Goal: Task Accomplishment & Management: Manage account settings

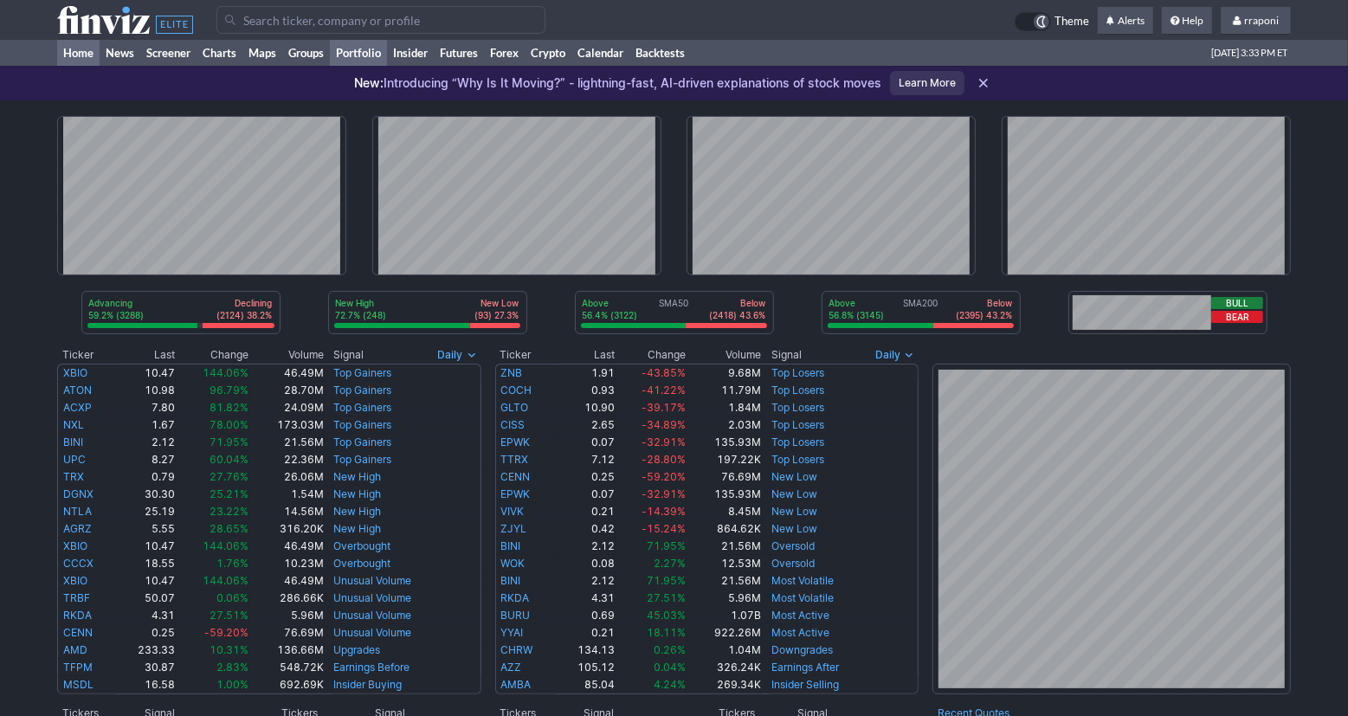
click at [379, 59] on link "Portfolio" at bounding box center [358, 53] width 57 height 26
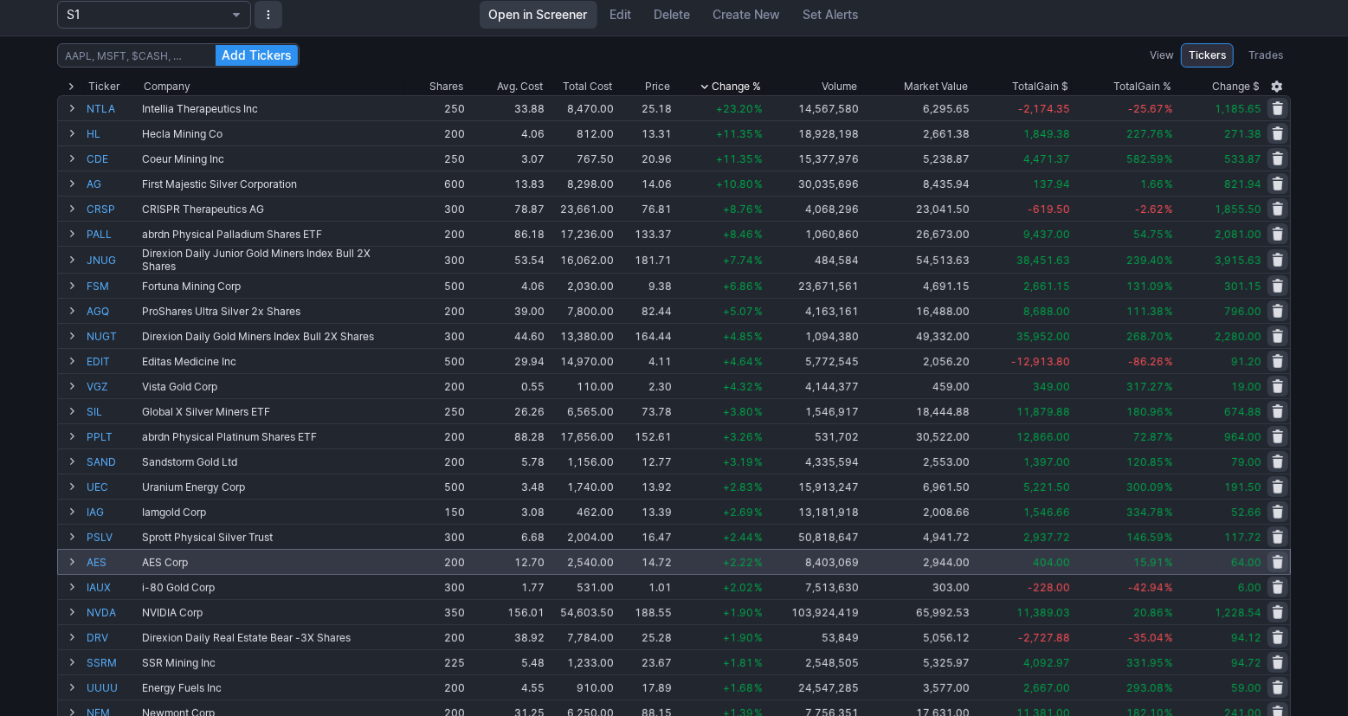
scroll to position [105, 0]
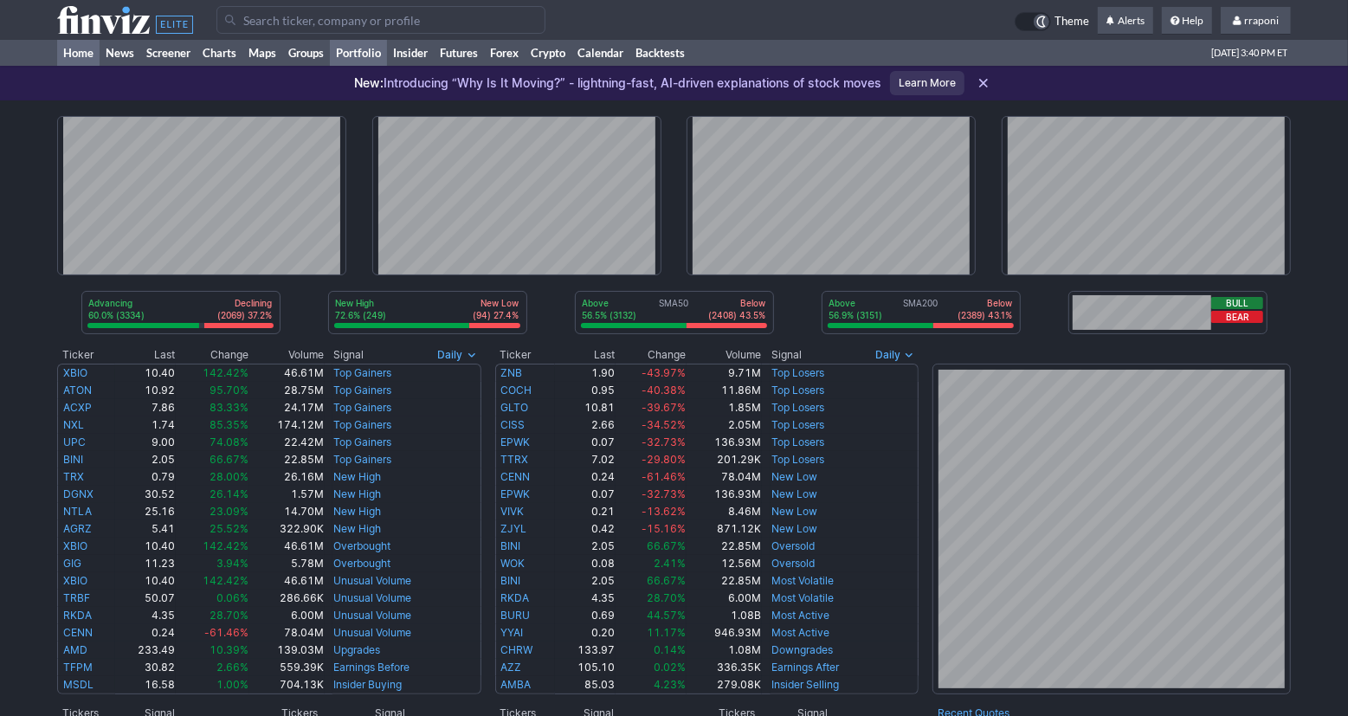
click at [363, 57] on link "Portfolio" at bounding box center [358, 53] width 57 height 26
